Goal: Information Seeking & Learning: Learn about a topic

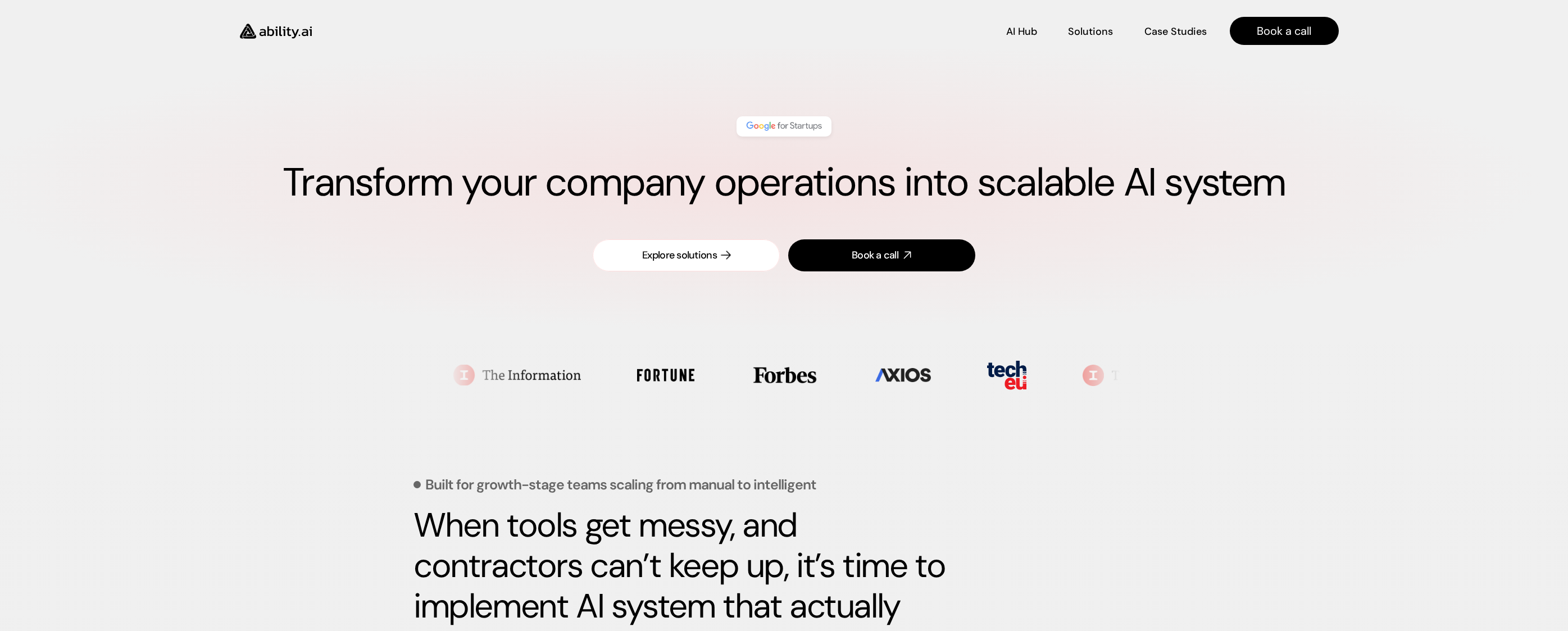
click at [709, 259] on div "Explore solutions" at bounding box center [679, 255] width 75 height 14
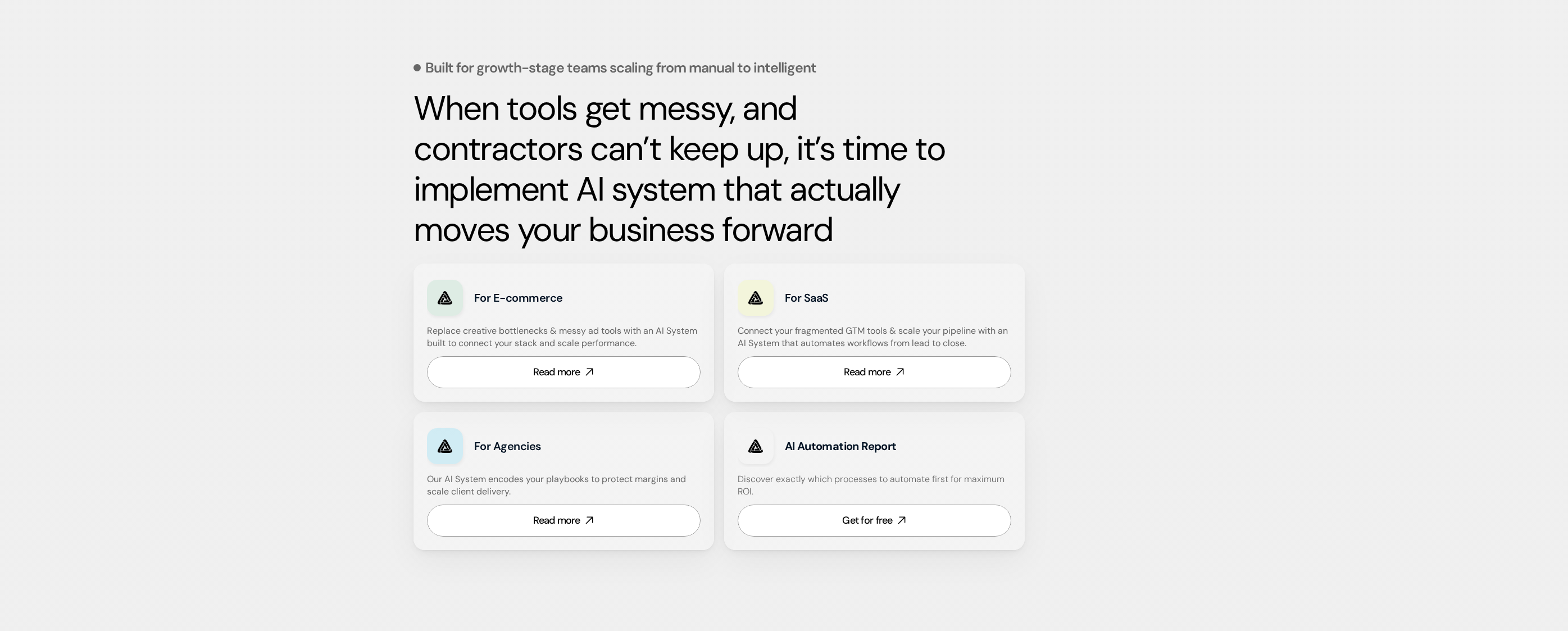
scroll to position [420, 0]
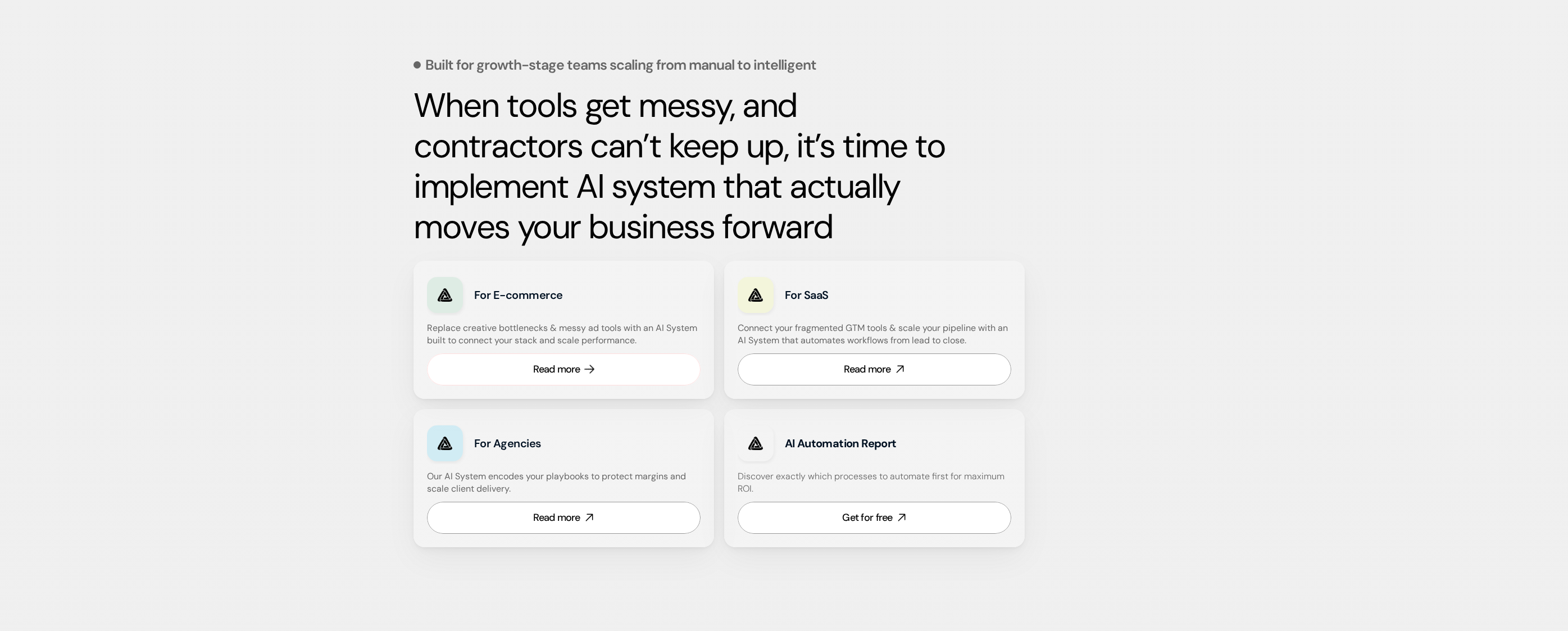
click at [596, 361] on link "Read more" at bounding box center [563, 370] width 273 height 32
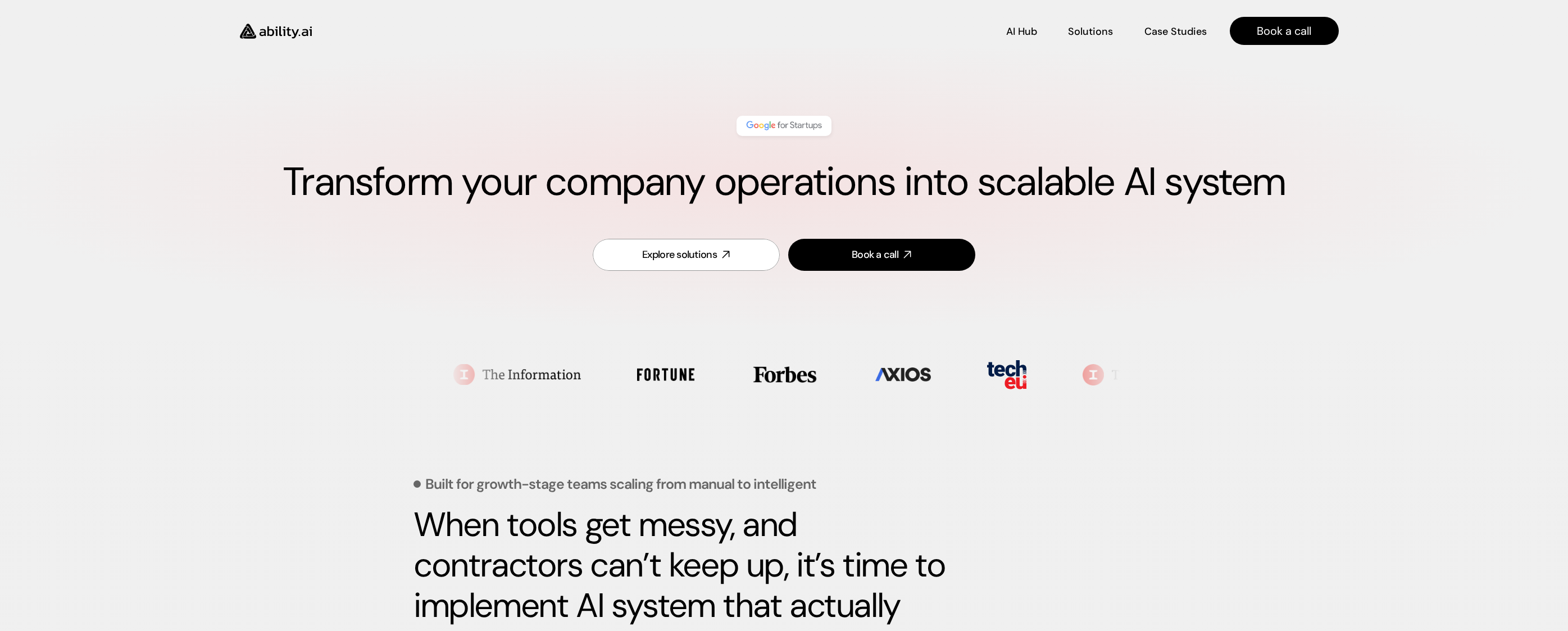
scroll to position [0, 0]
click at [844, 251] on link "Book a call" at bounding box center [882, 256] width 187 height 32
click at [701, 255] on div "Explore solutions" at bounding box center [679, 255] width 75 height 14
click at [1180, 40] on p "Case Studies" at bounding box center [1175, 47] width 63 height 14
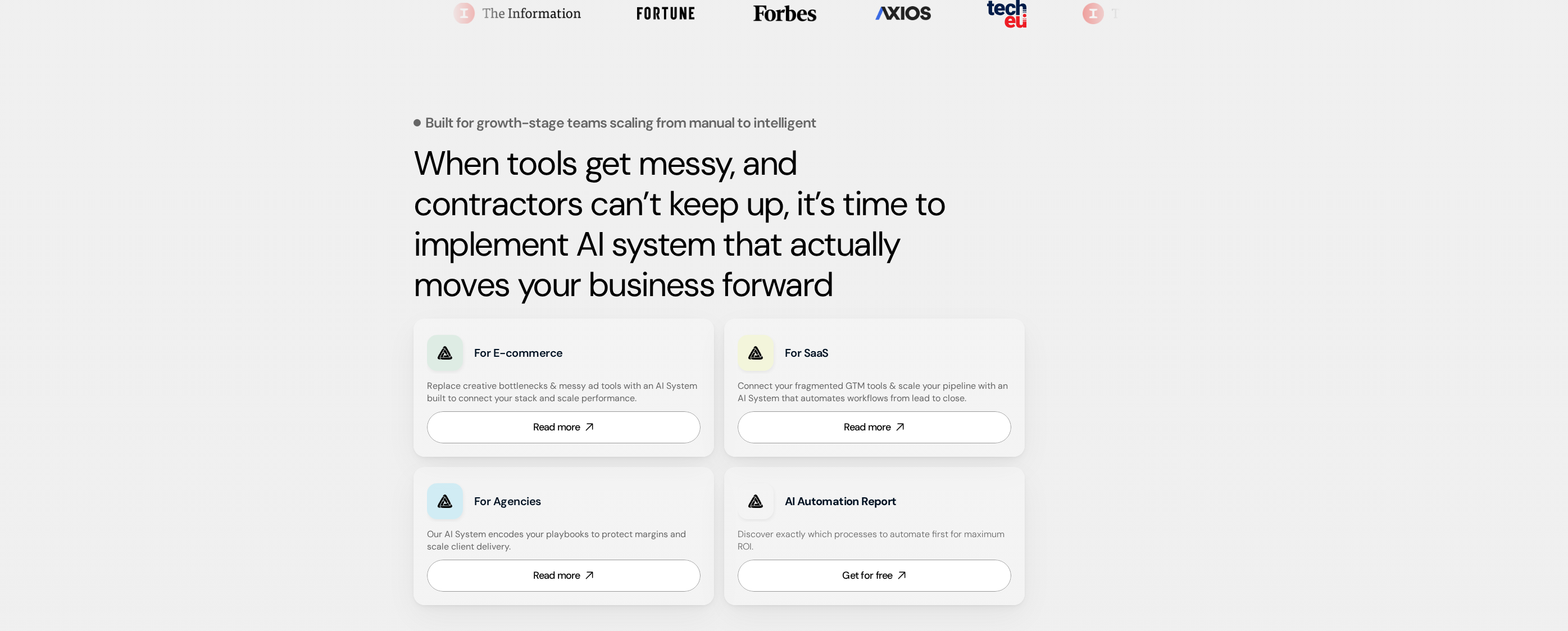
scroll to position [363, 0]
click at [659, 435] on link "Read more" at bounding box center [563, 427] width 273 height 32
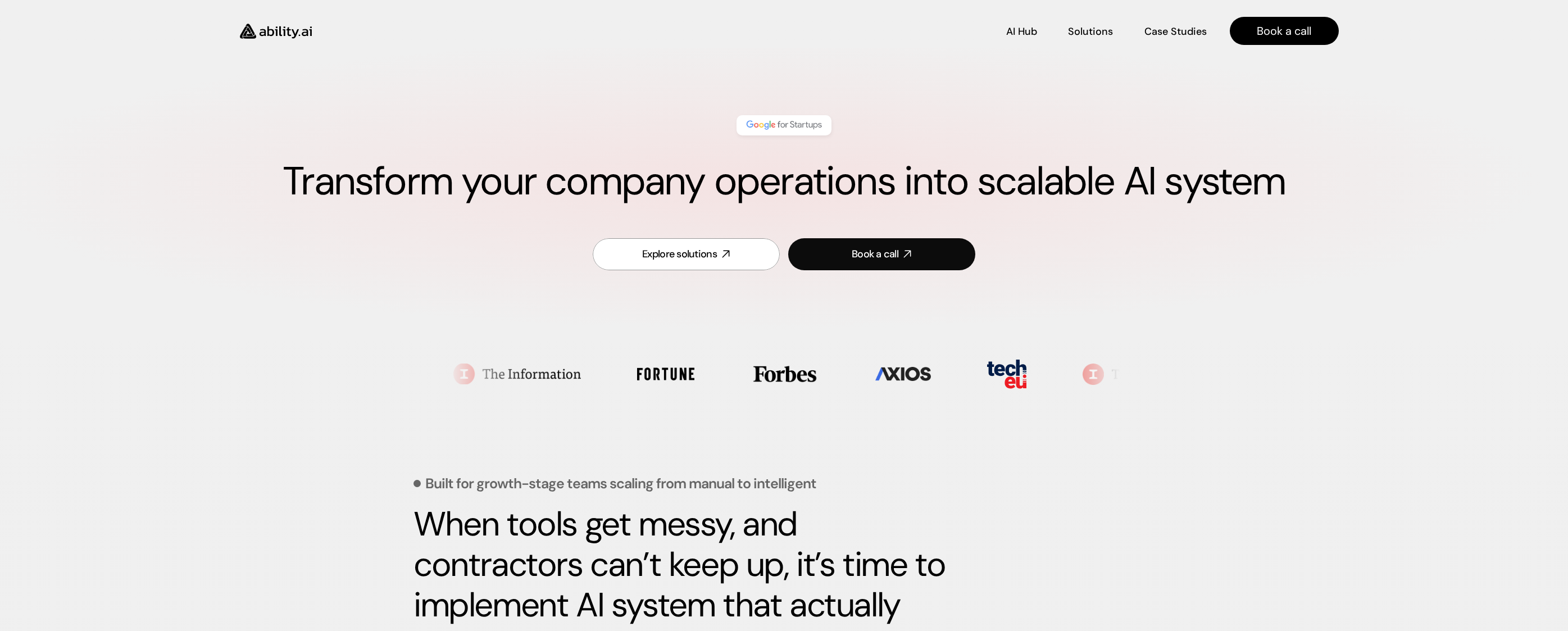
scroll to position [0, 0]
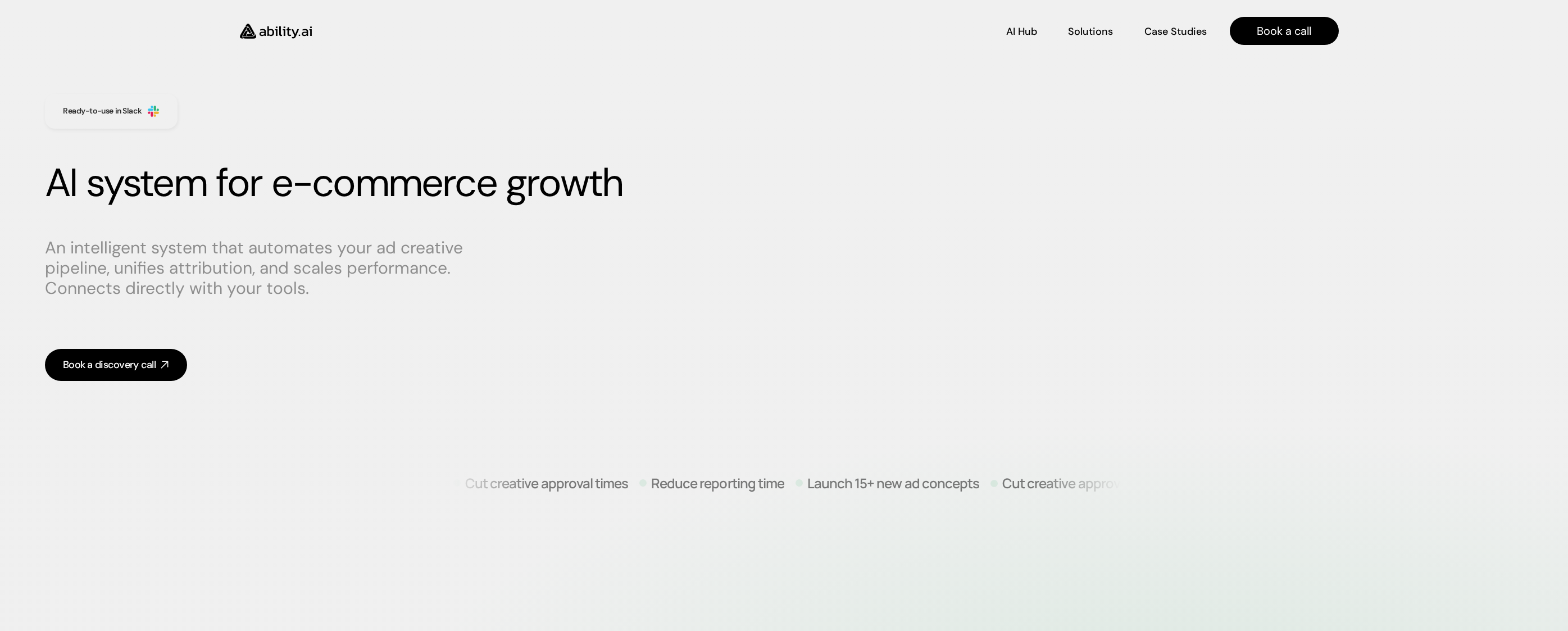
click at [284, 31] on img at bounding box center [276, 31] width 92 height 35
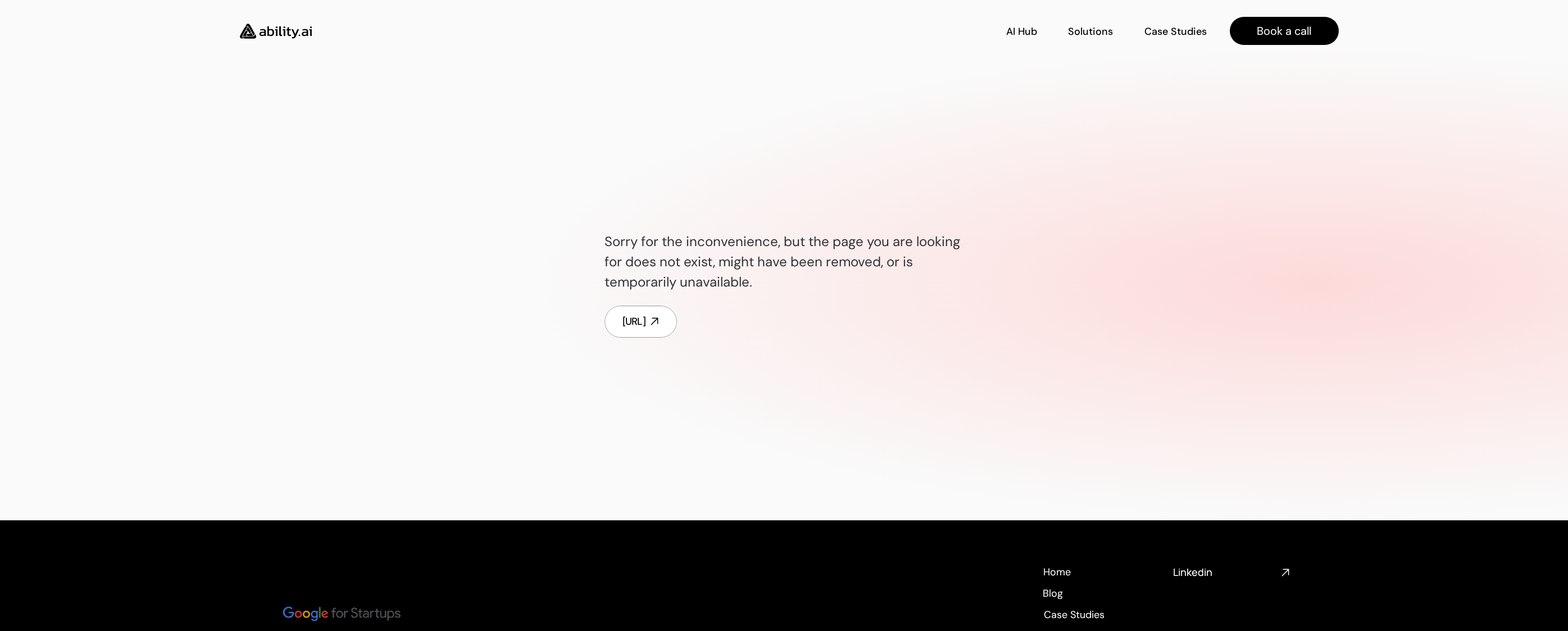
click at [273, 33] on img at bounding box center [276, 31] width 92 height 35
